Goal: Use online tool/utility: Utilize a website feature to perform a specific function

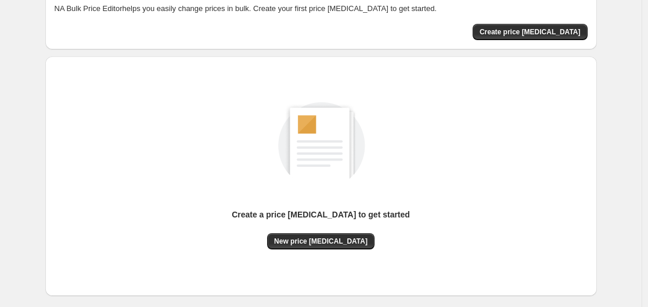
scroll to position [128, 0]
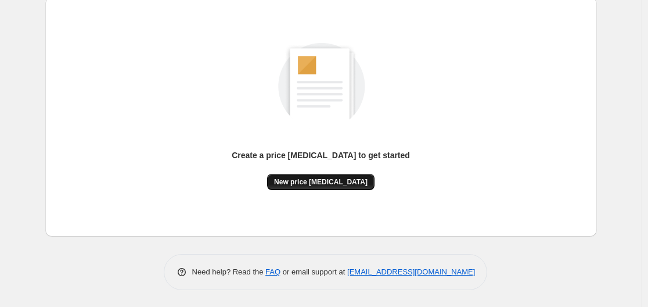
click at [316, 181] on span "New price [MEDICAL_DATA]" at bounding box center [320, 181] width 93 height 9
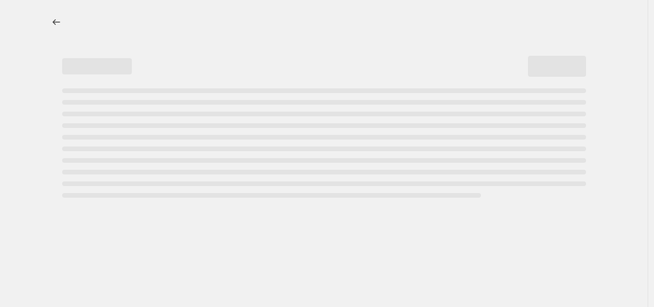
select select "percentage"
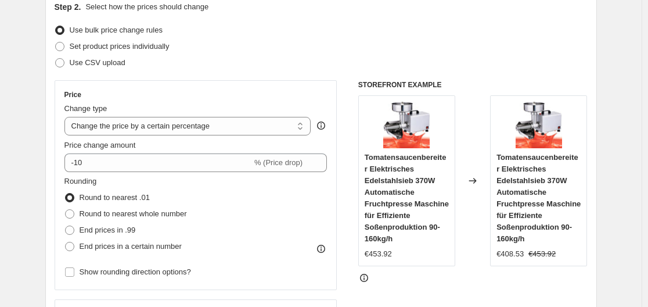
scroll to position [155, 0]
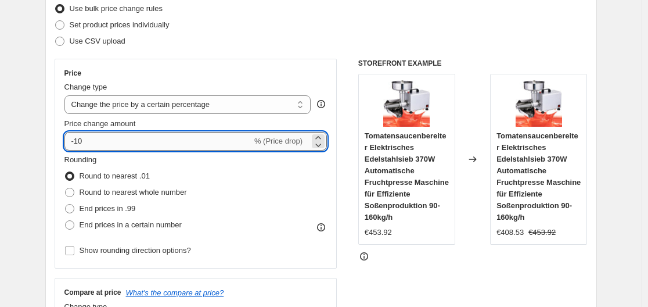
click at [215, 143] on input "-10" at bounding box center [158, 141] width 188 height 19
type input "-1"
type input "-35"
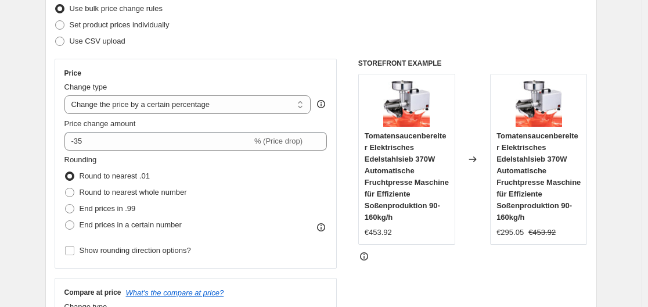
click at [372, 285] on div "STOREFRONT EXAMPLE Tomatensaucenbereiter Elektrisches Edelstahlsieb 370W Automa…" at bounding box center [472, 201] width 229 height 285
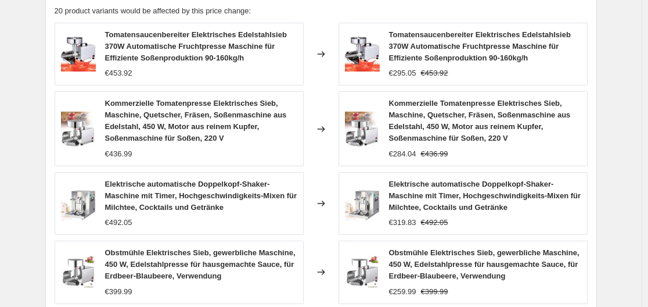
scroll to position [943, 0]
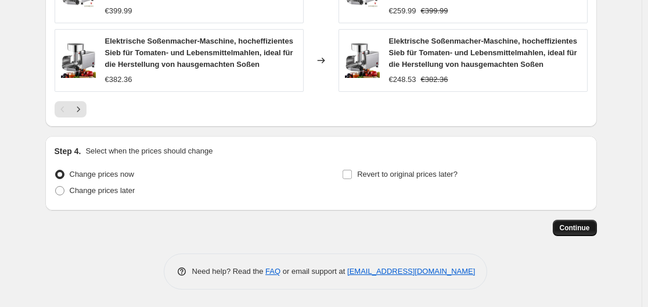
click at [562, 232] on button "Continue" at bounding box center [575, 227] width 44 height 16
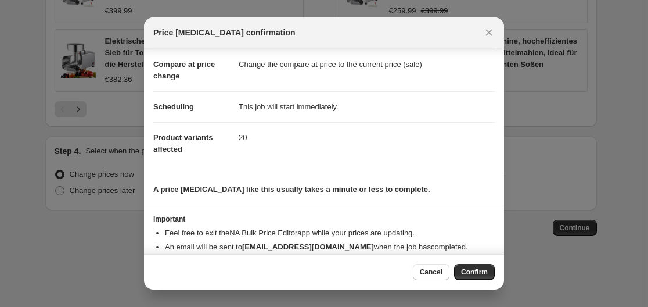
scroll to position [75, 0]
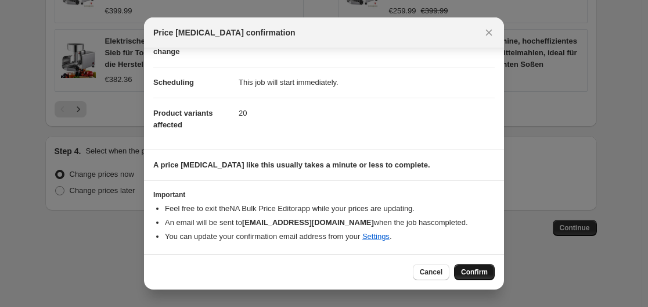
click at [478, 274] on span "Confirm" at bounding box center [474, 271] width 27 height 9
click at [478, 274] on div "Cancel Loading Confirm" at bounding box center [454, 272] width 82 height 16
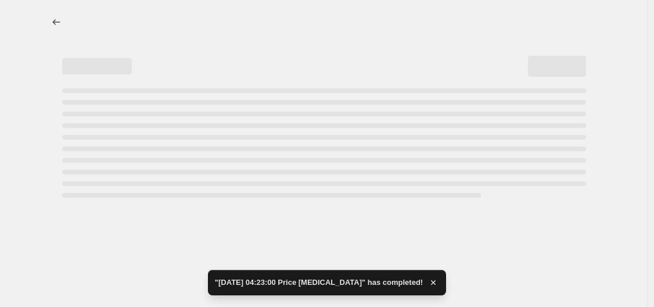
select select "percentage"
